Goal: Task Accomplishment & Management: Manage account settings

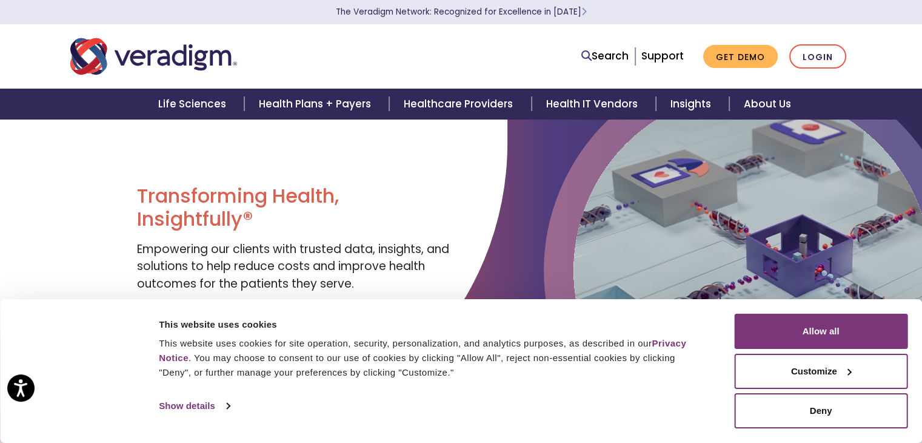
click at [782, 66] on ul "Search Support Get Demo Login" at bounding box center [714, 56] width 277 height 25
click at [819, 50] on link "Login" at bounding box center [818, 56] width 57 height 25
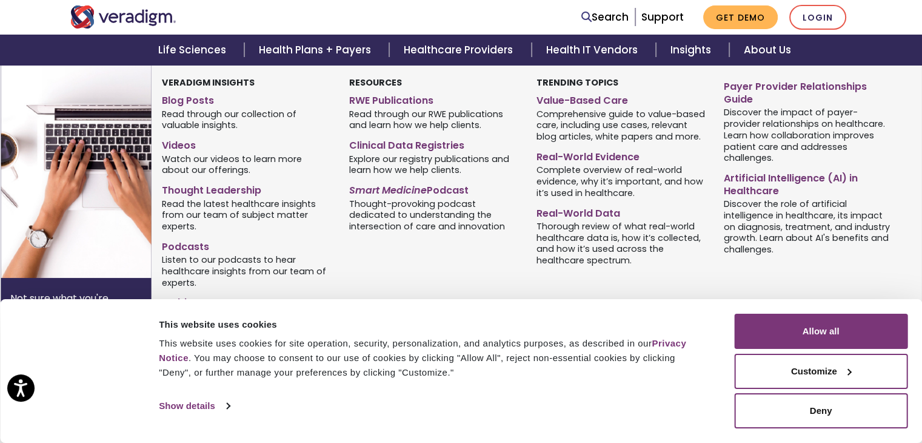
scroll to position [387, 0]
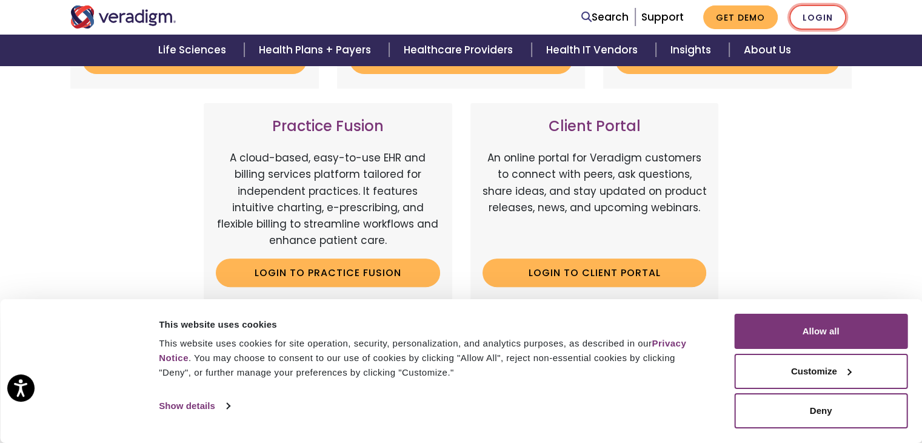
click at [820, 15] on link "Login" at bounding box center [818, 17] width 57 height 25
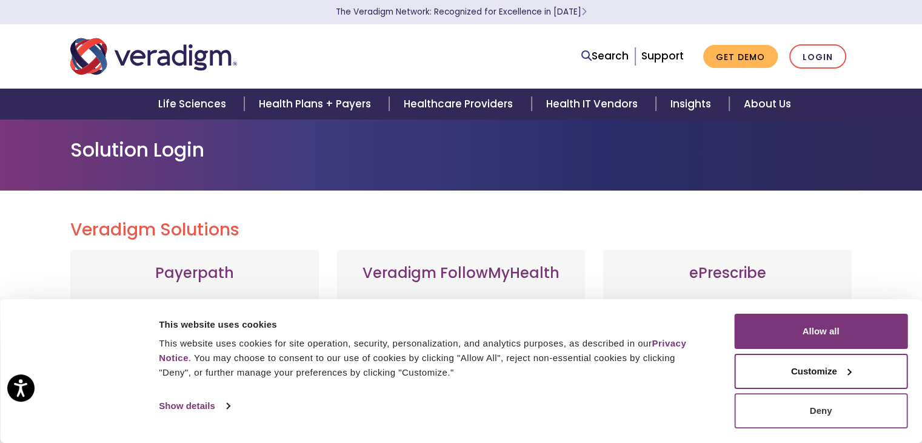
click at [816, 411] on button "Deny" at bounding box center [820, 410] width 173 height 35
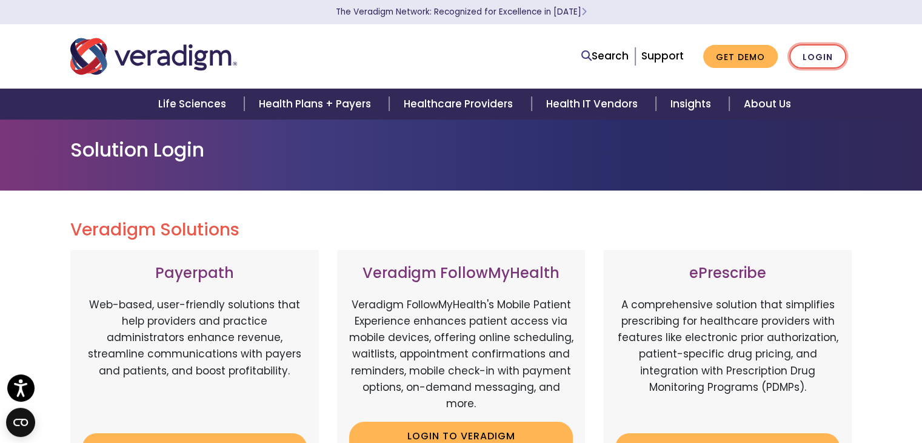
click at [816, 59] on link "Login" at bounding box center [818, 56] width 57 height 25
